Goal: Transaction & Acquisition: Purchase product/service

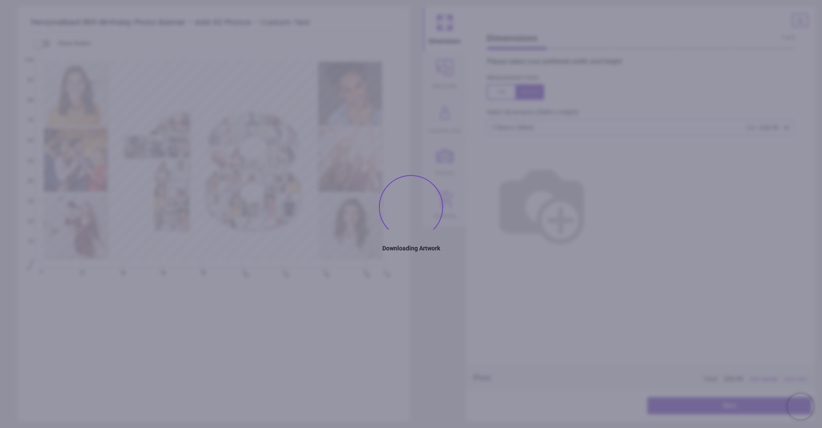
type textarea "**********"
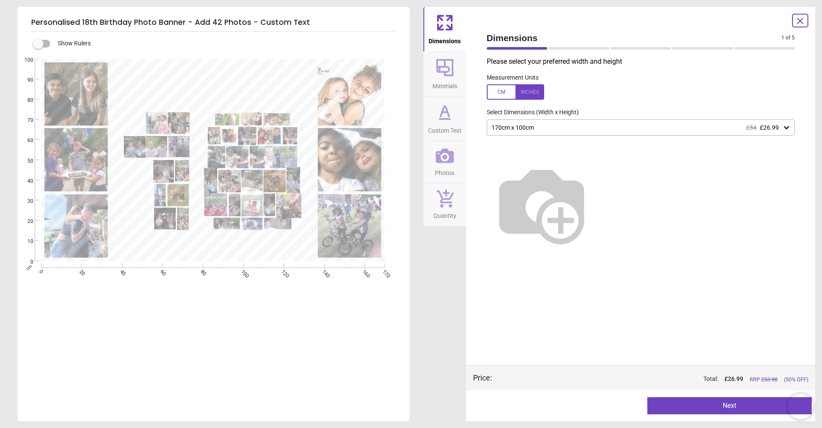
click at [449, 119] on icon at bounding box center [445, 119] width 10 height 0
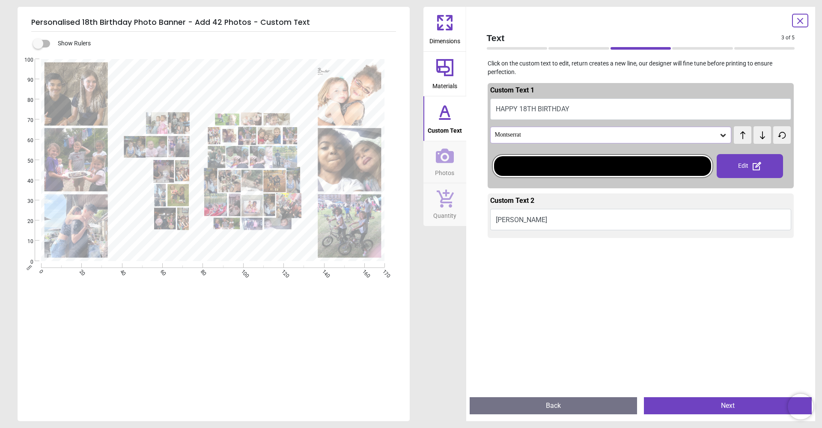
click at [533, 220] on button "Caroline" at bounding box center [641, 219] width 302 height 21
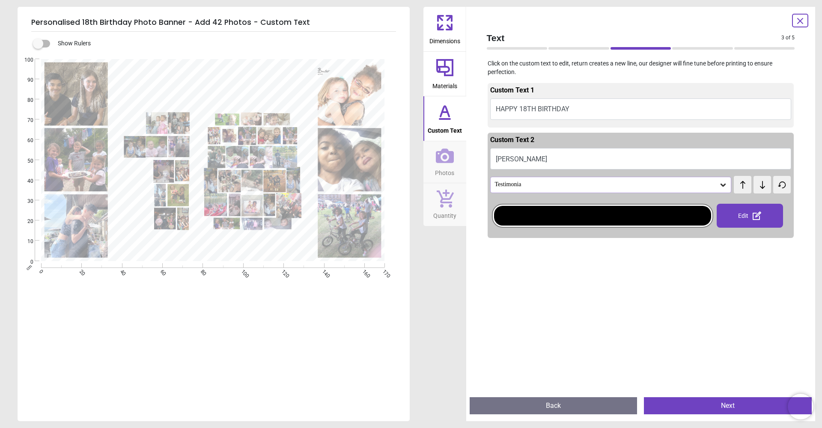
click at [526, 159] on button "Caroline" at bounding box center [641, 158] width 302 height 21
click at [747, 212] on div "Edit" at bounding box center [750, 216] width 66 height 24
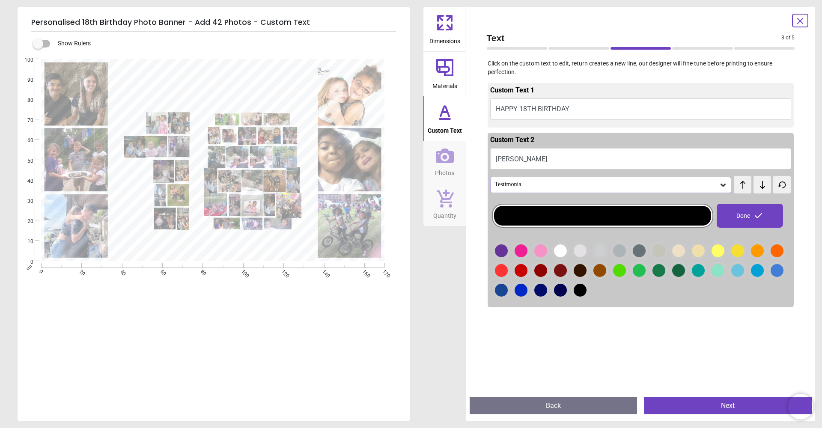
drag, startPoint x: 536, startPoint y: 157, endPoint x: 465, endPoint y: 149, distance: 72.0
click at [465, 149] on div "Dimensions Materials Custom Text Photos Quantity Text 3 of 5 3 of 6 Click on th…" at bounding box center [620, 214] width 392 height 415
click at [541, 162] on button "Caroline" at bounding box center [641, 158] width 302 height 21
click at [521, 157] on button "Caroline" at bounding box center [641, 158] width 302 height 21
click at [512, 159] on button "Caroline" at bounding box center [641, 158] width 302 height 21
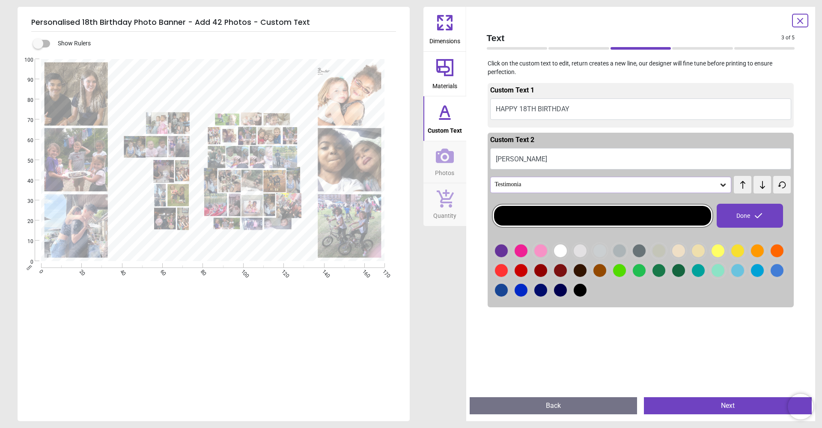
click at [639, 212] on div at bounding box center [602, 216] width 217 height 20
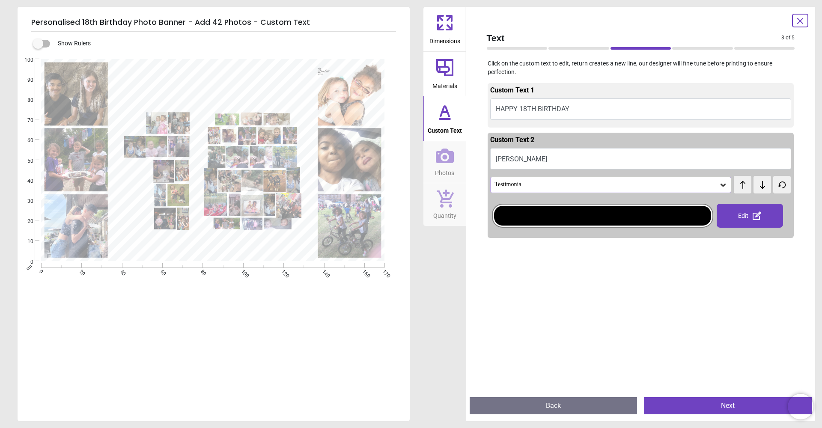
click at [512, 156] on button "Caroline" at bounding box center [641, 158] width 302 height 21
click at [534, 160] on button "Caroline" at bounding box center [641, 158] width 302 height 21
click at [538, 108] on button "HAPPY 18TH BIRTHDAY" at bounding box center [641, 109] width 302 height 21
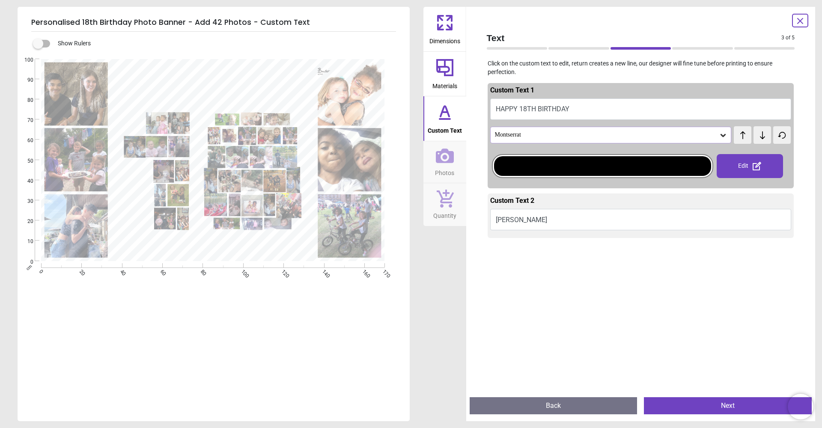
click at [556, 111] on button "HAPPY 18TH BIRTHDAY" at bounding box center [641, 109] width 302 height 21
click at [513, 218] on button "Caroline" at bounding box center [641, 219] width 302 height 21
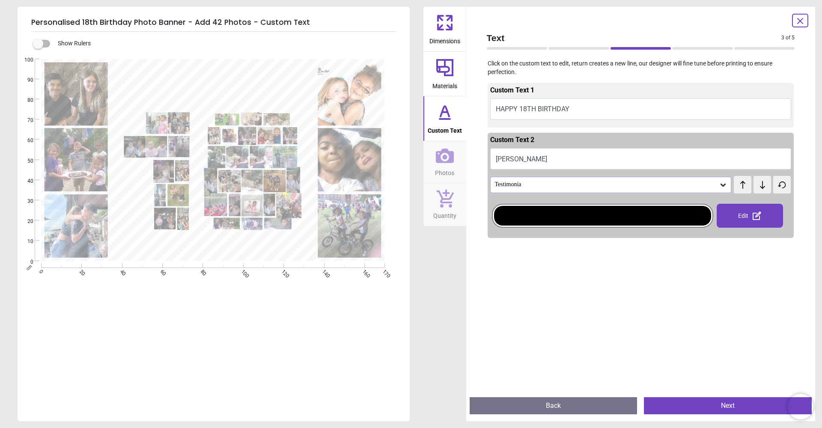
click at [513, 218] on div at bounding box center [602, 216] width 217 height 20
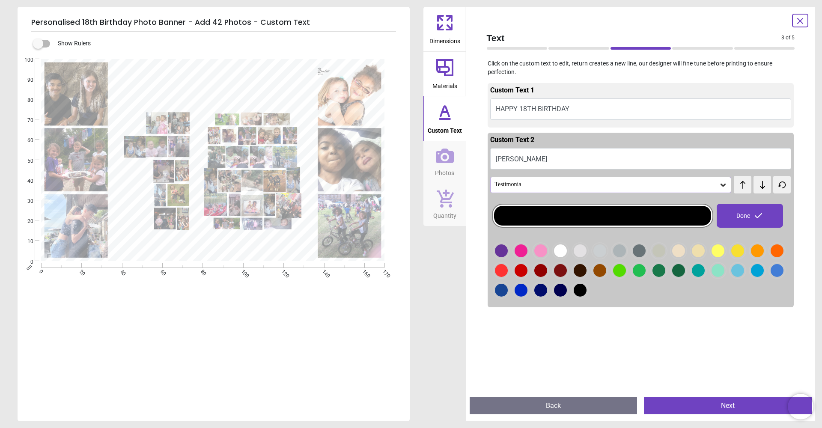
click at [513, 161] on button "Caroline" at bounding box center [641, 158] width 302 height 21
type textarea "*"
type textarea "**********"
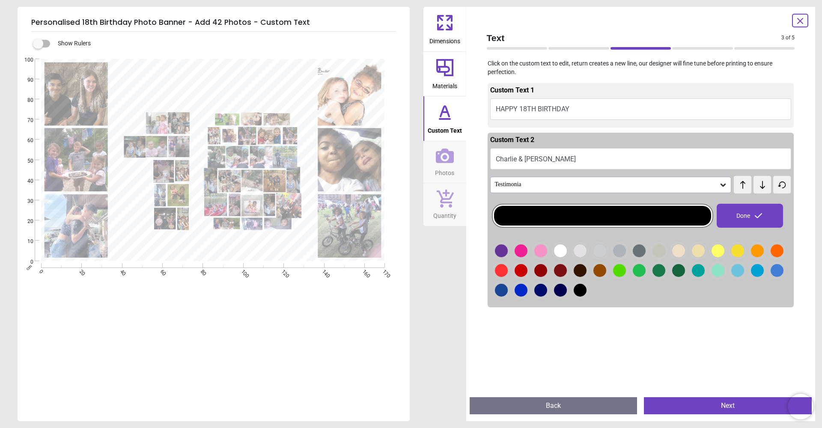
click at [287, 252] on textarea "**********" at bounding box center [214, 247] width 190 height 12
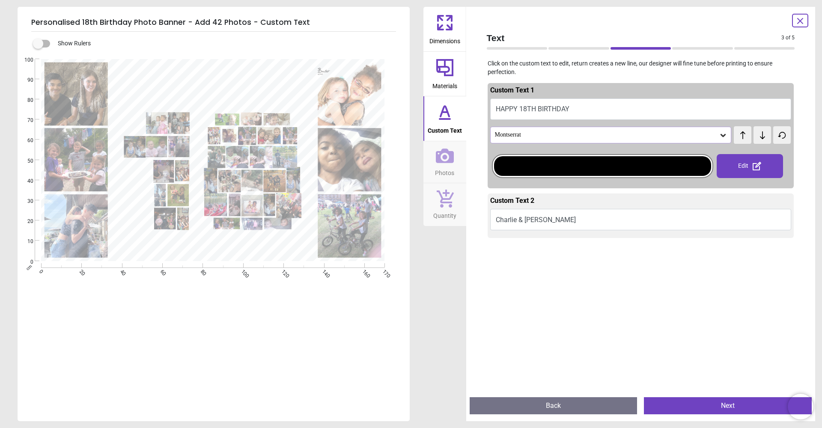
click at [458, 41] on span "Dimensions" at bounding box center [445, 39] width 31 height 13
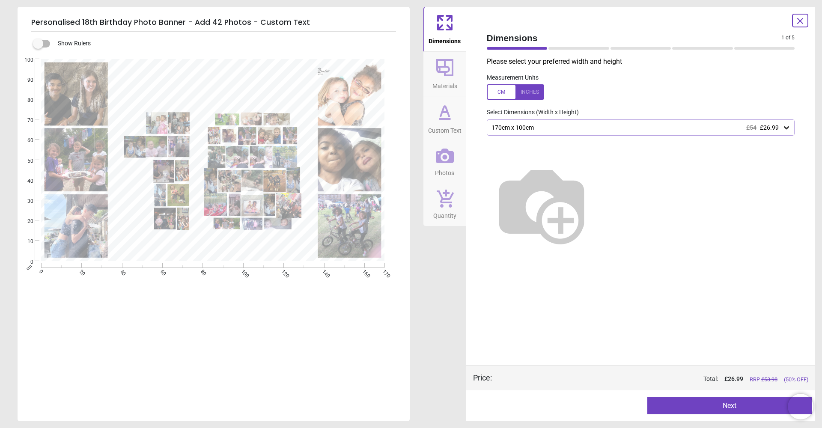
click at [723, 409] on button "Next" at bounding box center [730, 406] width 164 height 17
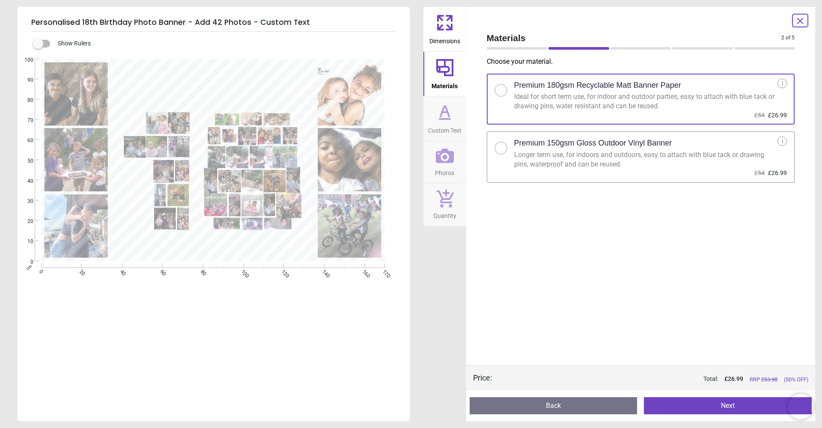
click at [726, 409] on button "Next" at bounding box center [728, 406] width 168 height 17
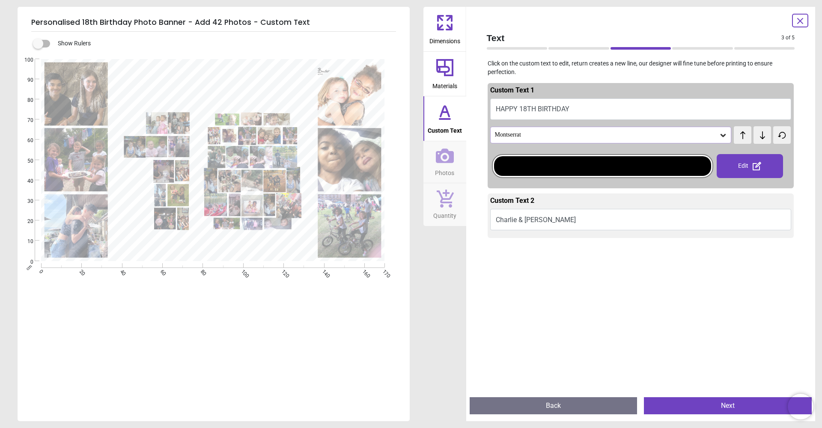
click at [714, 411] on button "Next" at bounding box center [728, 406] width 168 height 17
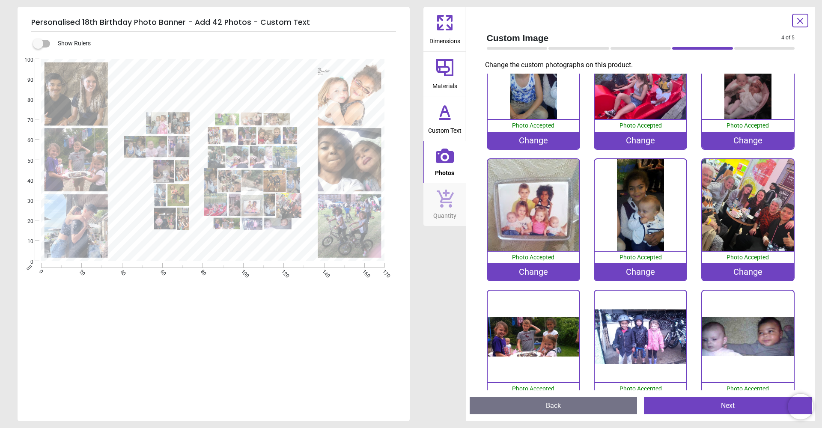
scroll to position [1509, 0]
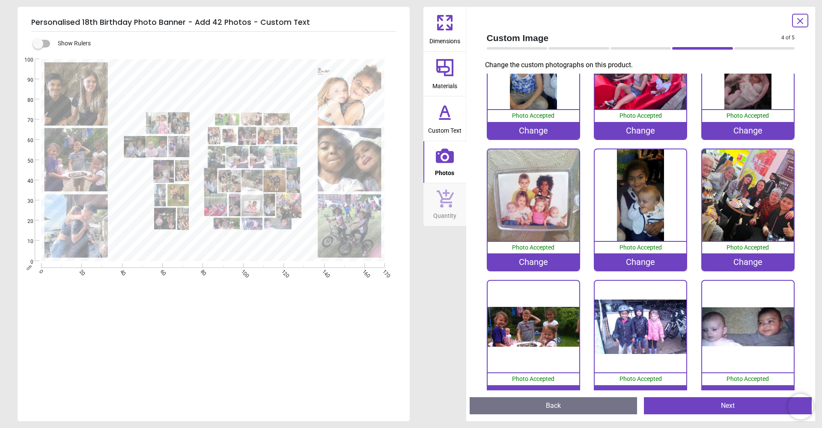
click at [728, 413] on button "Next" at bounding box center [728, 406] width 168 height 17
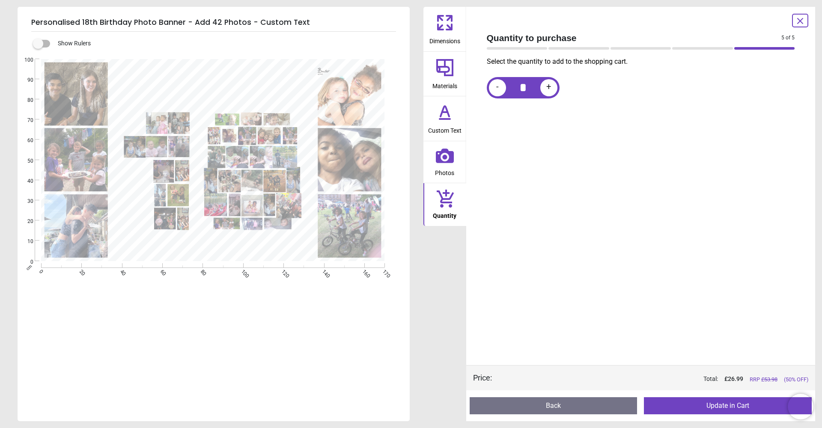
click at [744, 410] on button "Update in Cart" at bounding box center [728, 406] width 168 height 17
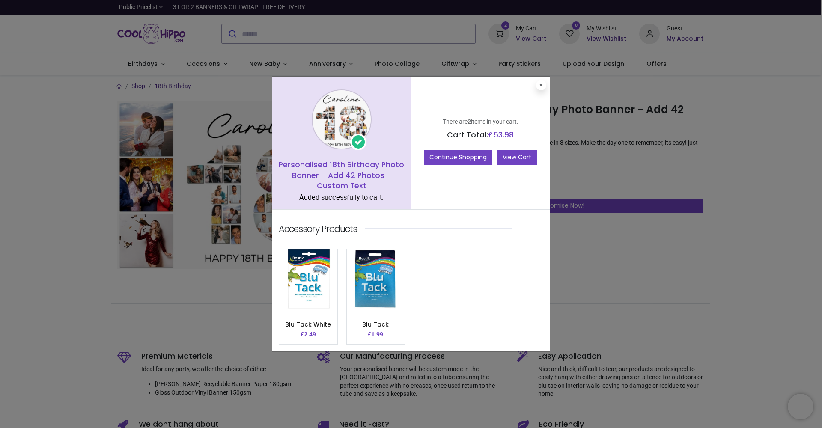
click at [537, 162] on link "View Cart" at bounding box center [517, 157] width 40 height 15
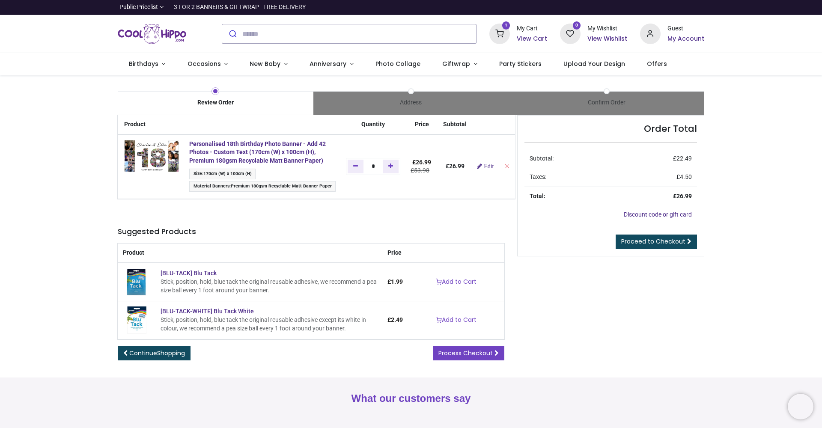
click at [678, 41] on h6 "My Account" at bounding box center [686, 39] width 37 height 9
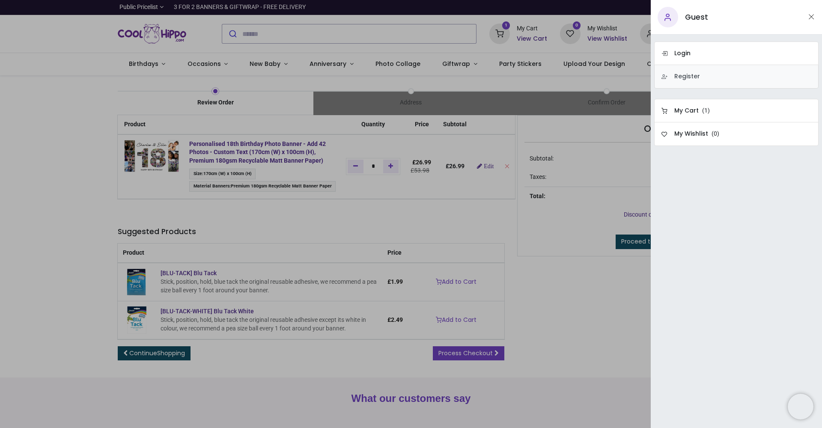
click at [699, 82] on link "Register" at bounding box center [737, 77] width 164 height 24
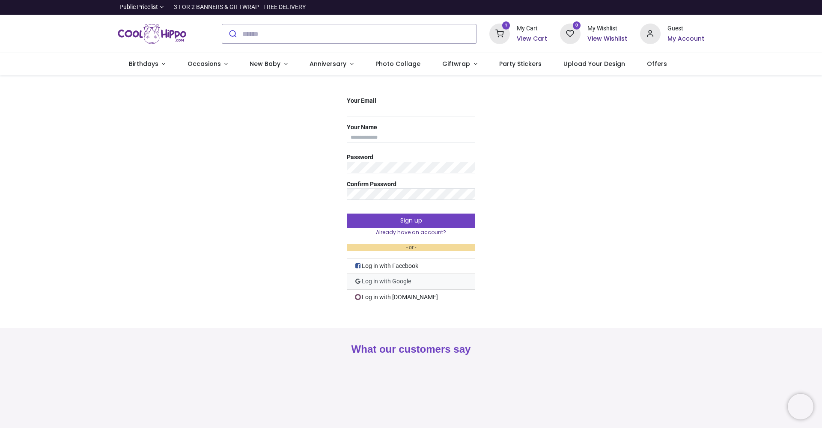
click at [415, 284] on link "Log in with Google" at bounding box center [411, 282] width 129 height 16
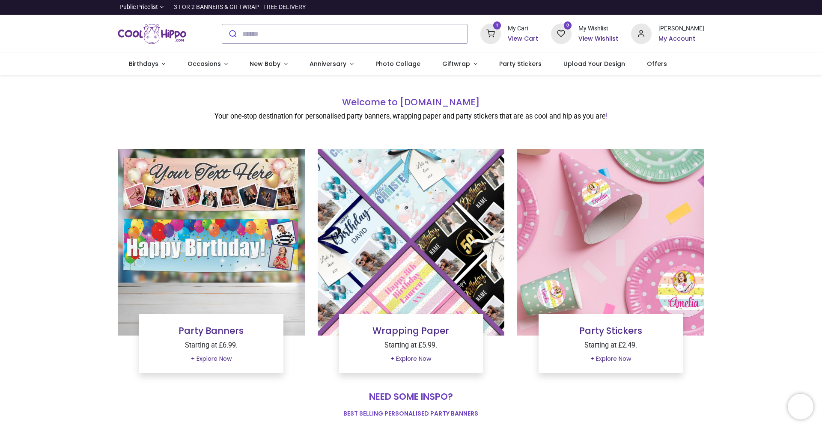
type input "**********"
click at [422, 362] on link "+ Explore Now" at bounding box center [411, 359] width 52 height 15
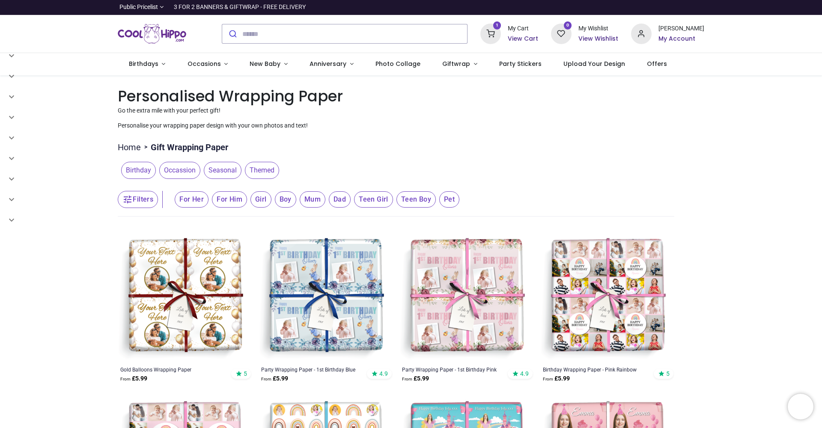
type input "**********"
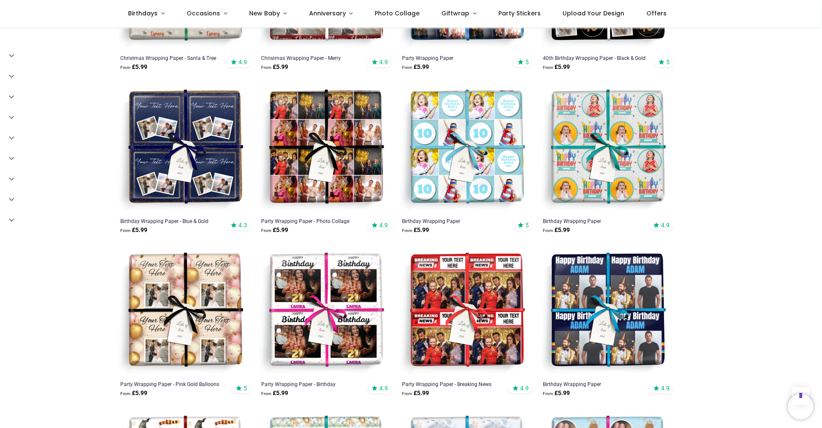
scroll to position [794, 0]
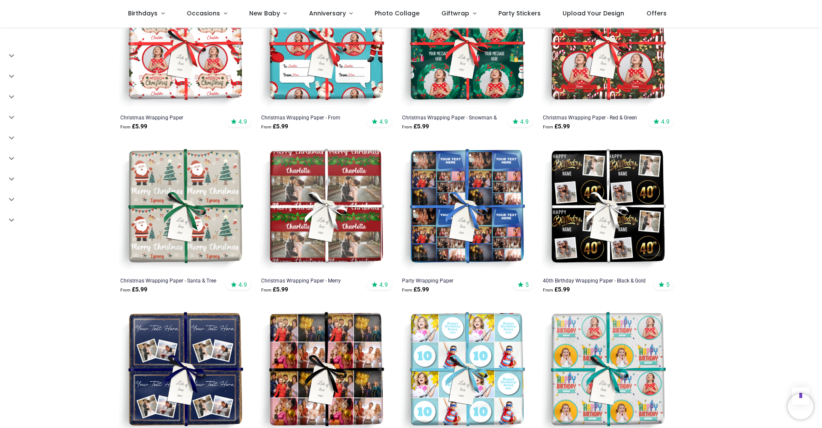
scroll to position [519, 0]
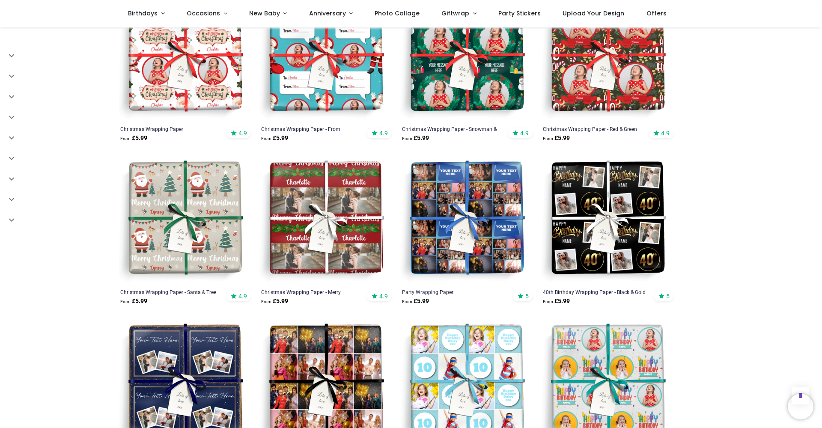
click at [628, 200] on img at bounding box center [608, 219] width 134 height 134
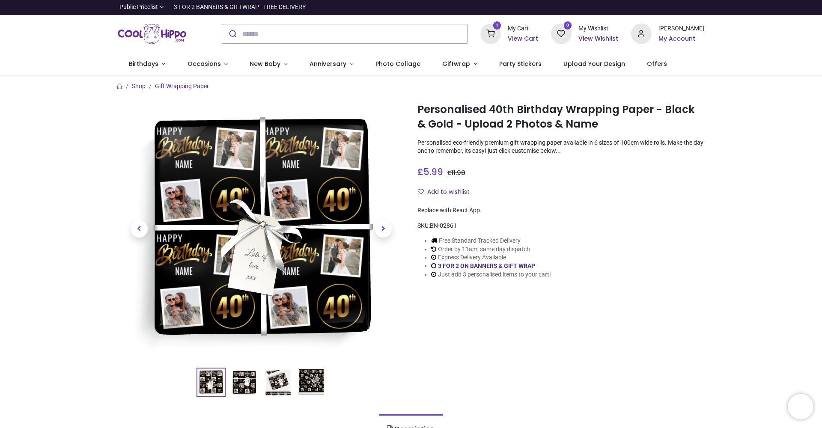
type input "**********"
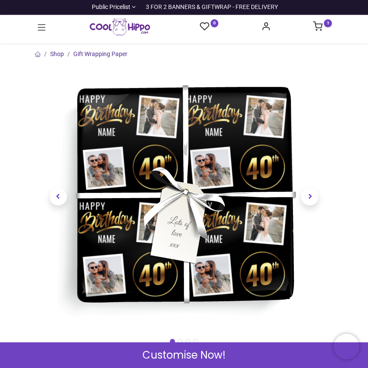
click at [322, 30] on link "1" at bounding box center [322, 27] width 19 height 7
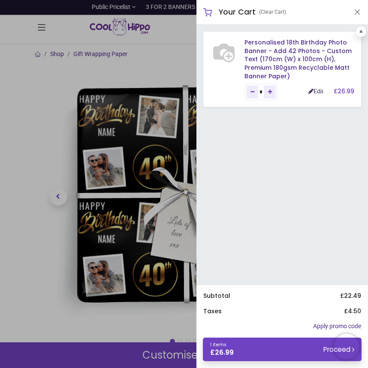
click at [318, 89] on link "Edit" at bounding box center [315, 91] width 15 height 6
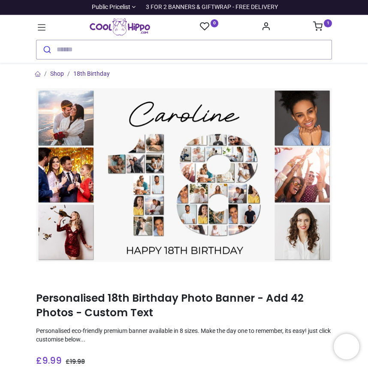
type input "**********"
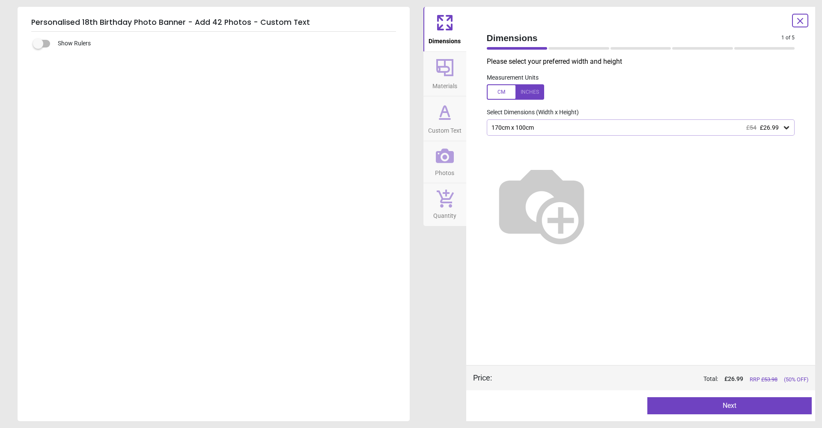
click at [367, 162] on button "Photos" at bounding box center [445, 162] width 43 height 42
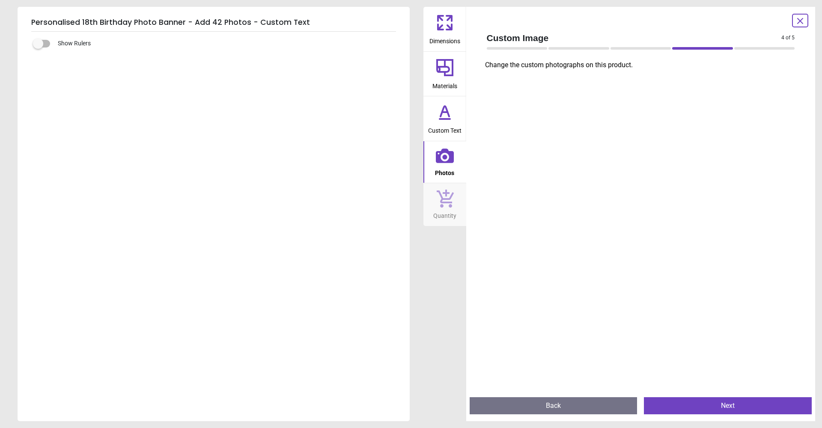
click at [367, 155] on icon at bounding box center [445, 156] width 18 height 15
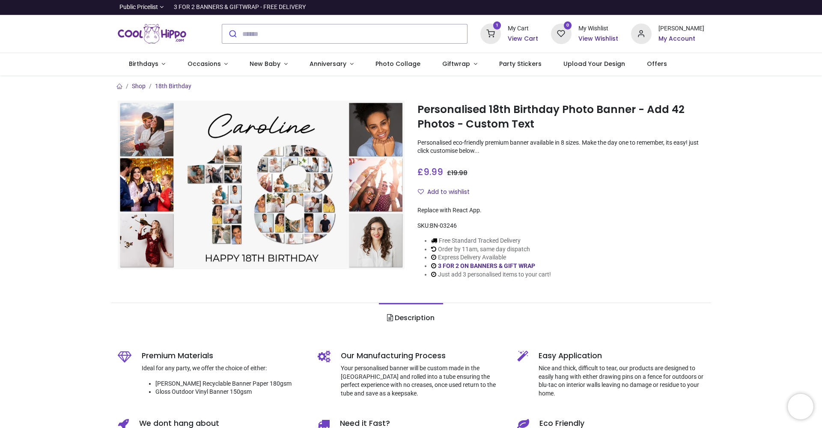
type input "**********"
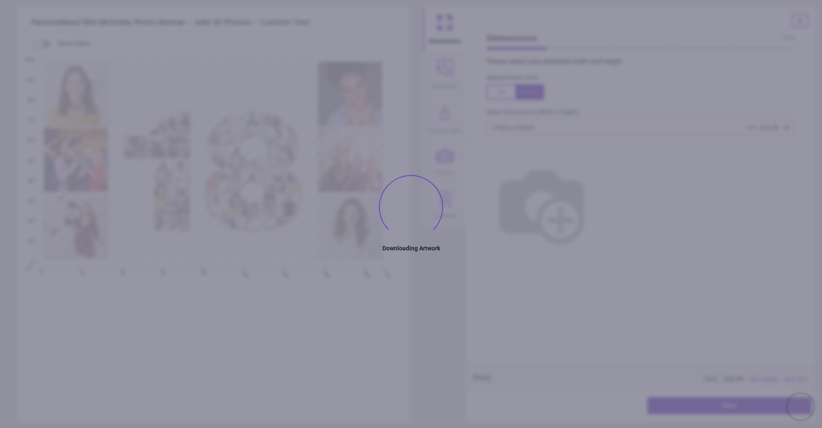
type textarea "**********"
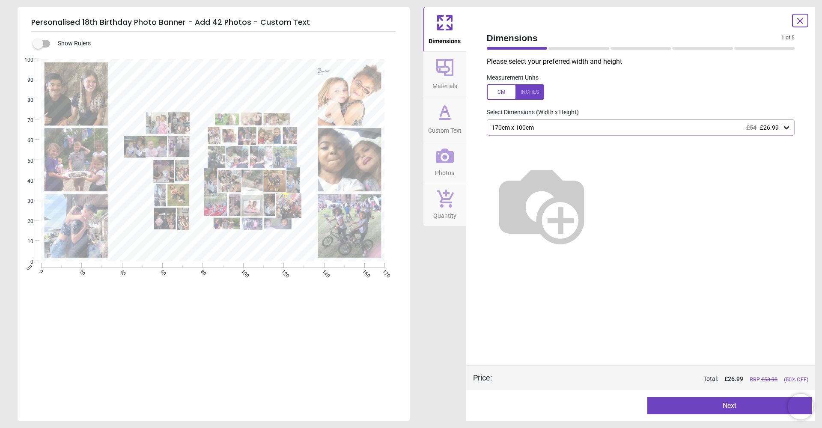
click at [446, 157] on icon at bounding box center [445, 156] width 18 height 15
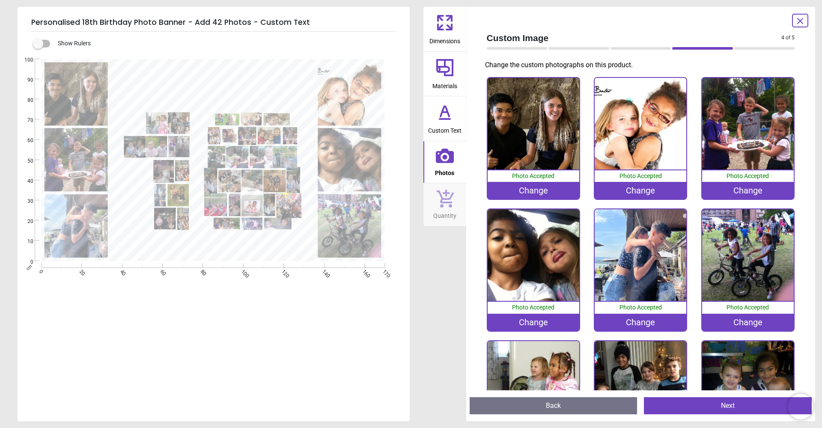
click at [758, 189] on div "Change" at bounding box center [749, 190] width 92 height 17
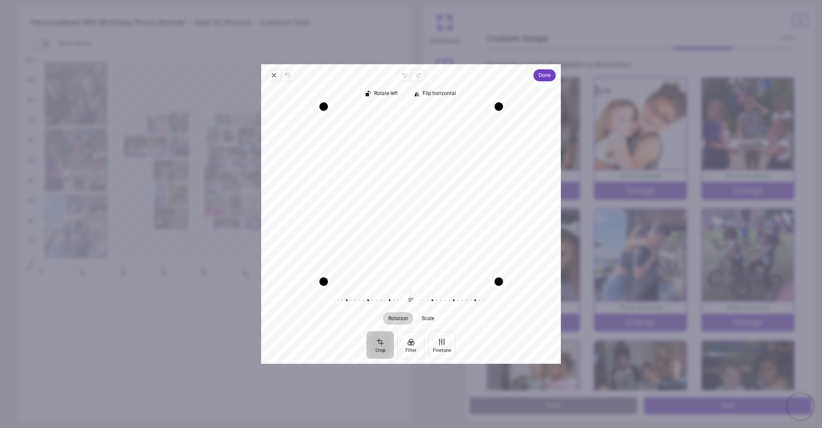
drag, startPoint x: 425, startPoint y: 243, endPoint x: 398, endPoint y: 237, distance: 27.1
click at [398, 237] on div "Recenter" at bounding box center [411, 194] width 286 height 175
click at [275, 77] on icon "button" at bounding box center [274, 75] width 7 height 7
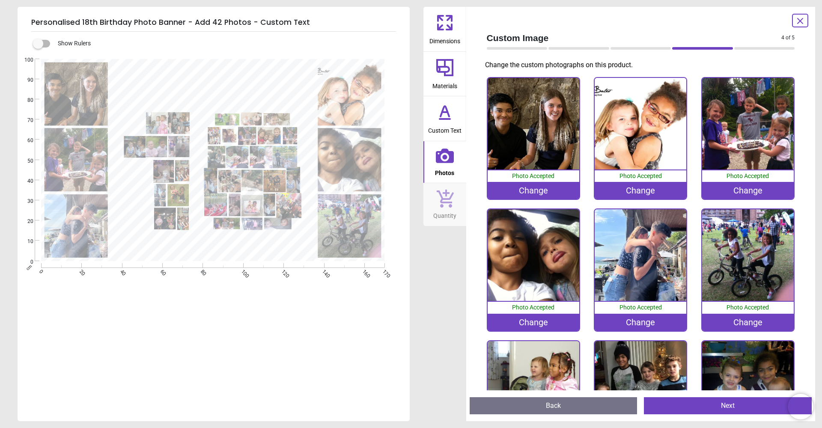
click at [255, 210] on image at bounding box center [252, 205] width 21 height 21
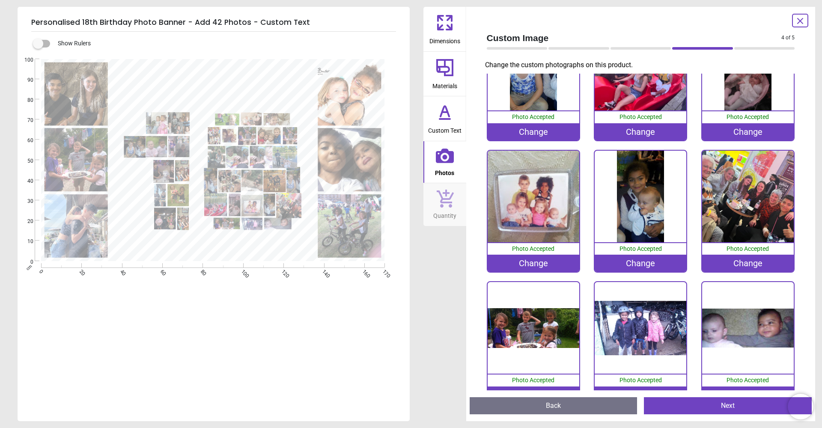
scroll to position [1509, 0]
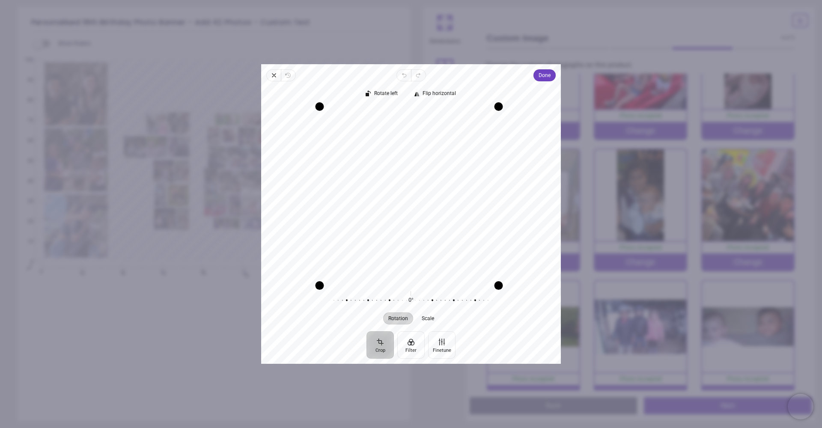
drag, startPoint x: 324, startPoint y: 282, endPoint x: 272, endPoint y: 292, distance: 53.2
click at [272, 292] on div "Rotate left Flip horizontal Recenter Rotation Scale 0° Reset" at bounding box center [411, 206] width 300 height 250
click at [377, 264] on div "Recenter" at bounding box center [411, 194] width 286 height 175
click at [544, 78] on span "Done" at bounding box center [545, 75] width 12 height 10
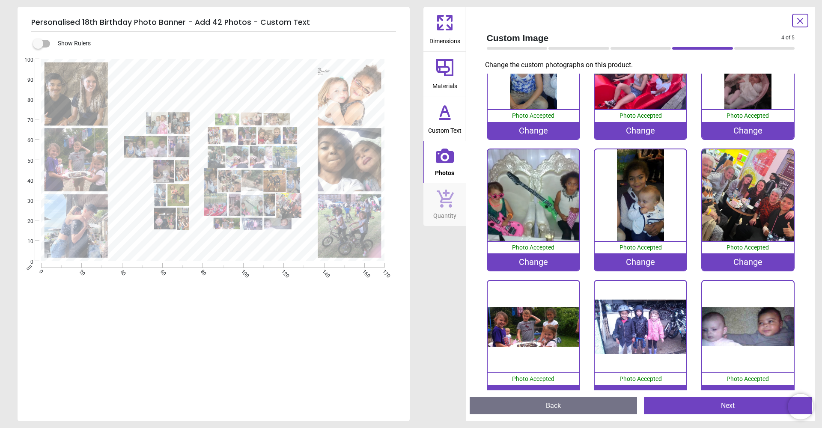
click at [799, 20] on icon at bounding box center [801, 21] width 10 height 10
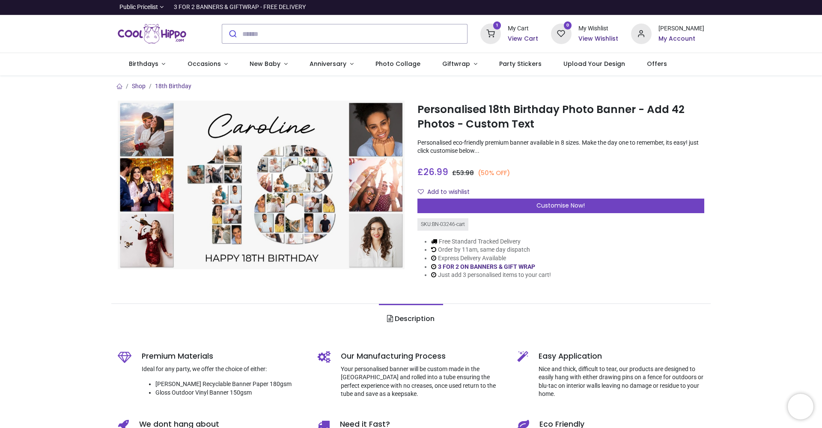
click at [531, 37] on h6 "View Cart" at bounding box center [523, 39] width 30 height 9
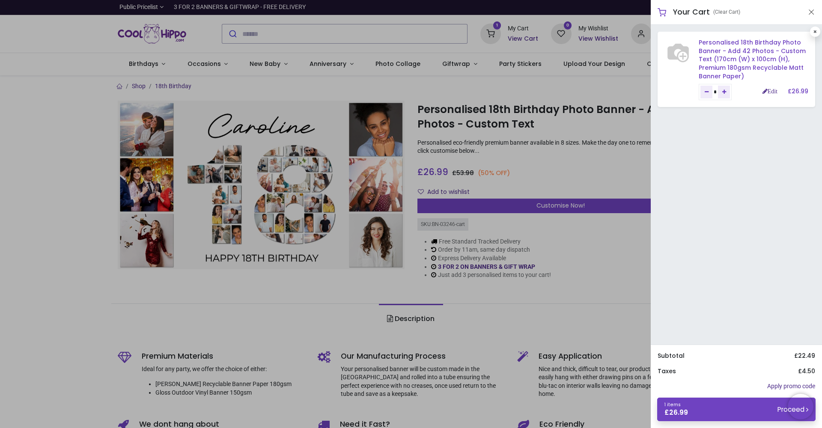
click at [738, 58] on link "Personalised 18th Birthday Photo Banner - Add 42 Photos - Custom Text (170cm (W…" at bounding box center [752, 59] width 107 height 42
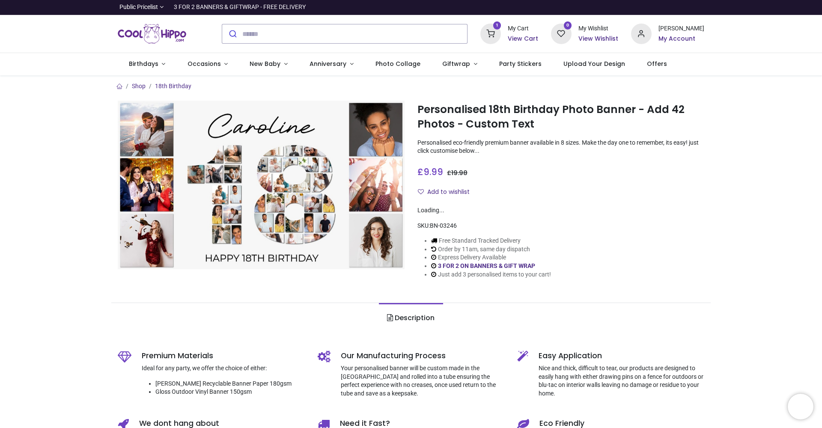
type input "**********"
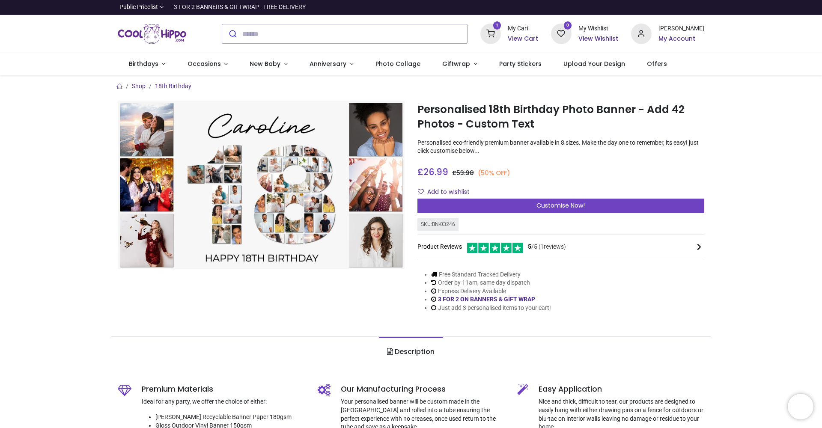
click at [524, 40] on h6 "View Cart" at bounding box center [523, 39] width 30 height 9
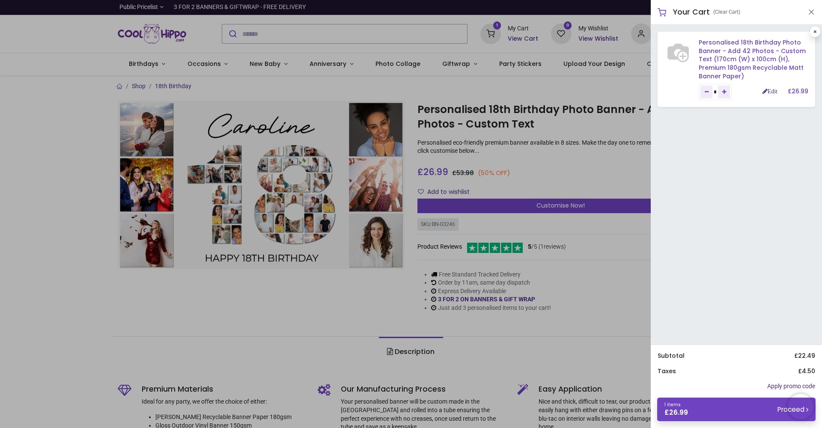
click at [725, 70] on link "Personalised 18th Birthday Photo Banner - Add 42 Photos - Custom Text (170cm (W…" at bounding box center [752, 59] width 107 height 42
click at [712, 61] on link "Personalised 18th Birthday Photo Banner - Add 42 Photos - Custom Text (170cm (W…" at bounding box center [752, 59] width 107 height 42
